Goal: Transaction & Acquisition: Purchase product/service

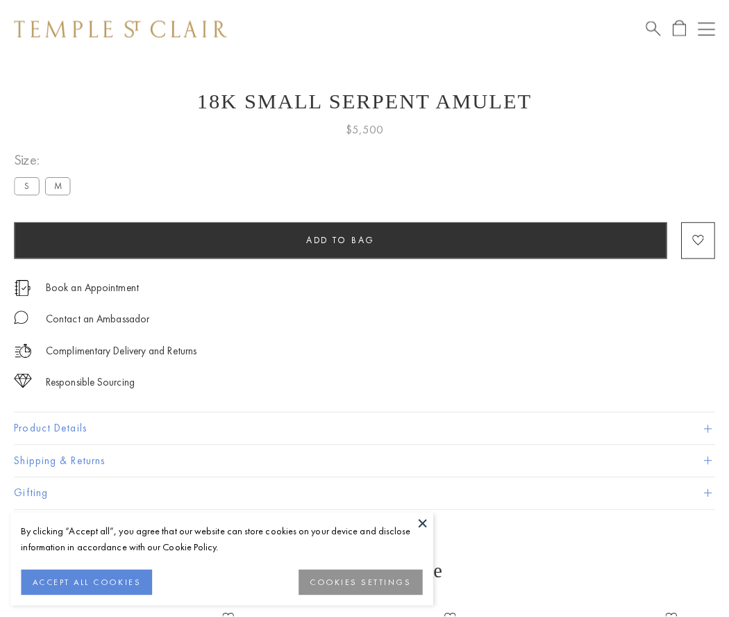
scroll to position [25, 0]
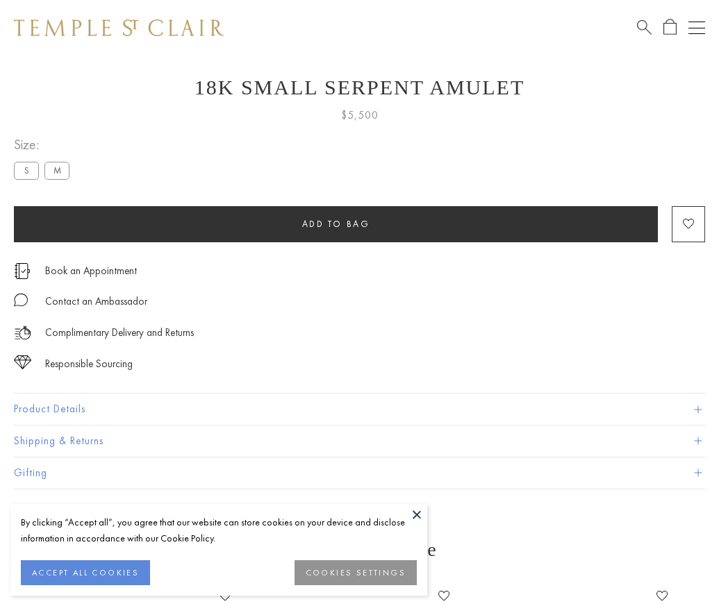
click at [335, 224] on span "Add to bag" at bounding box center [336, 224] width 68 height 12
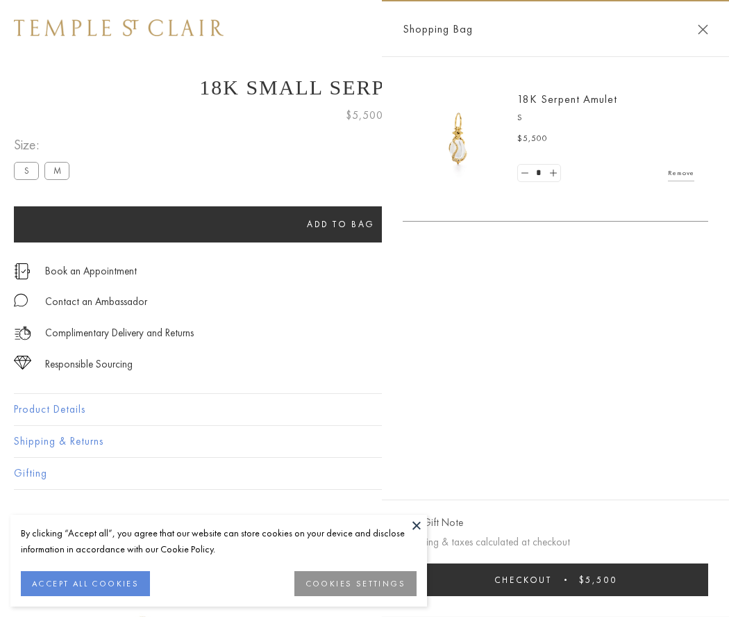
click at [556, 579] on button "Checkout $5,500" at bounding box center [556, 579] width 306 height 33
